Goal: Navigation & Orientation: Find specific page/section

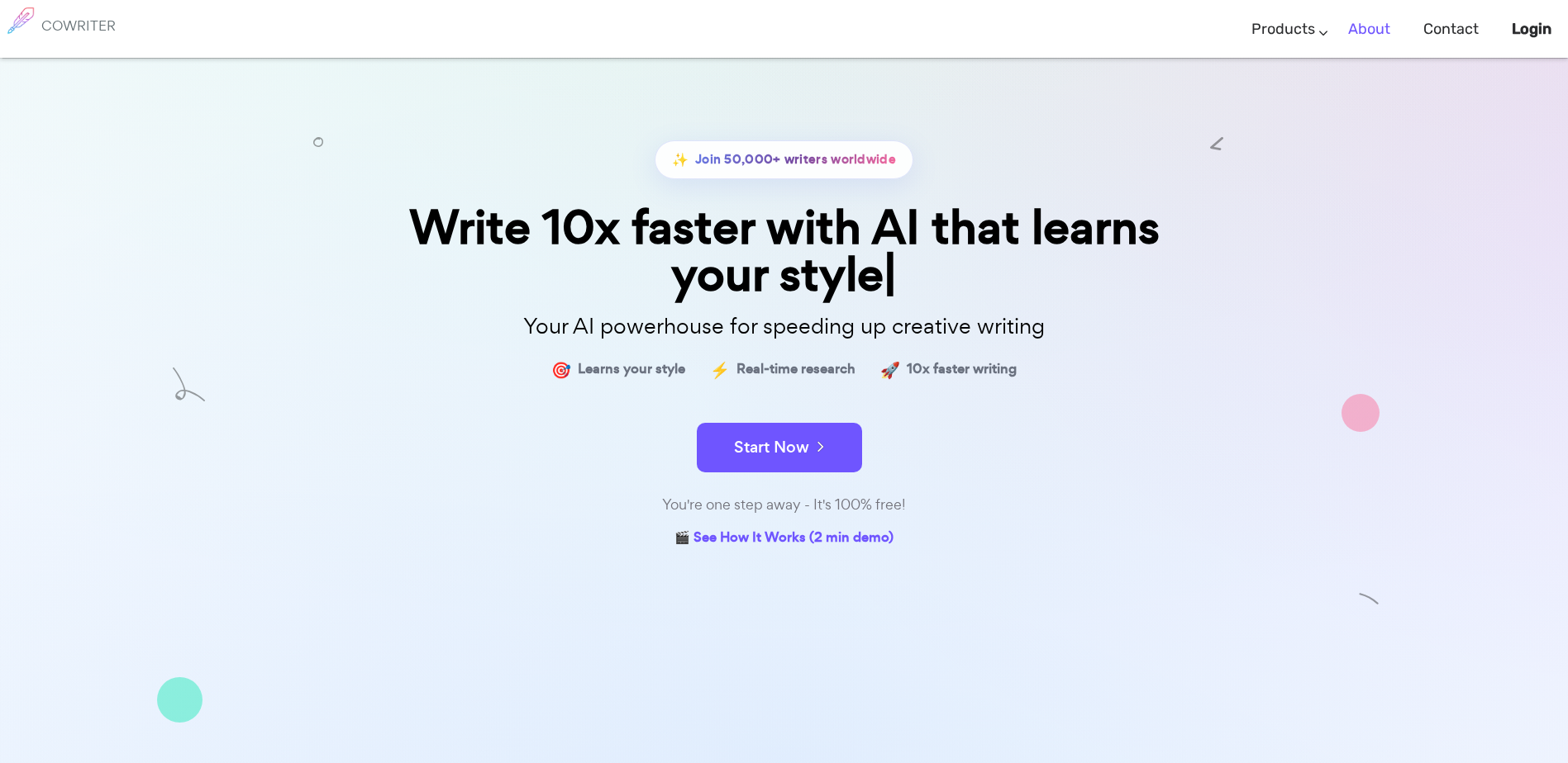
click at [1382, 27] on link "About" at bounding box center [1369, 29] width 42 height 49
